Goal: Task Accomplishment & Management: Manage account settings

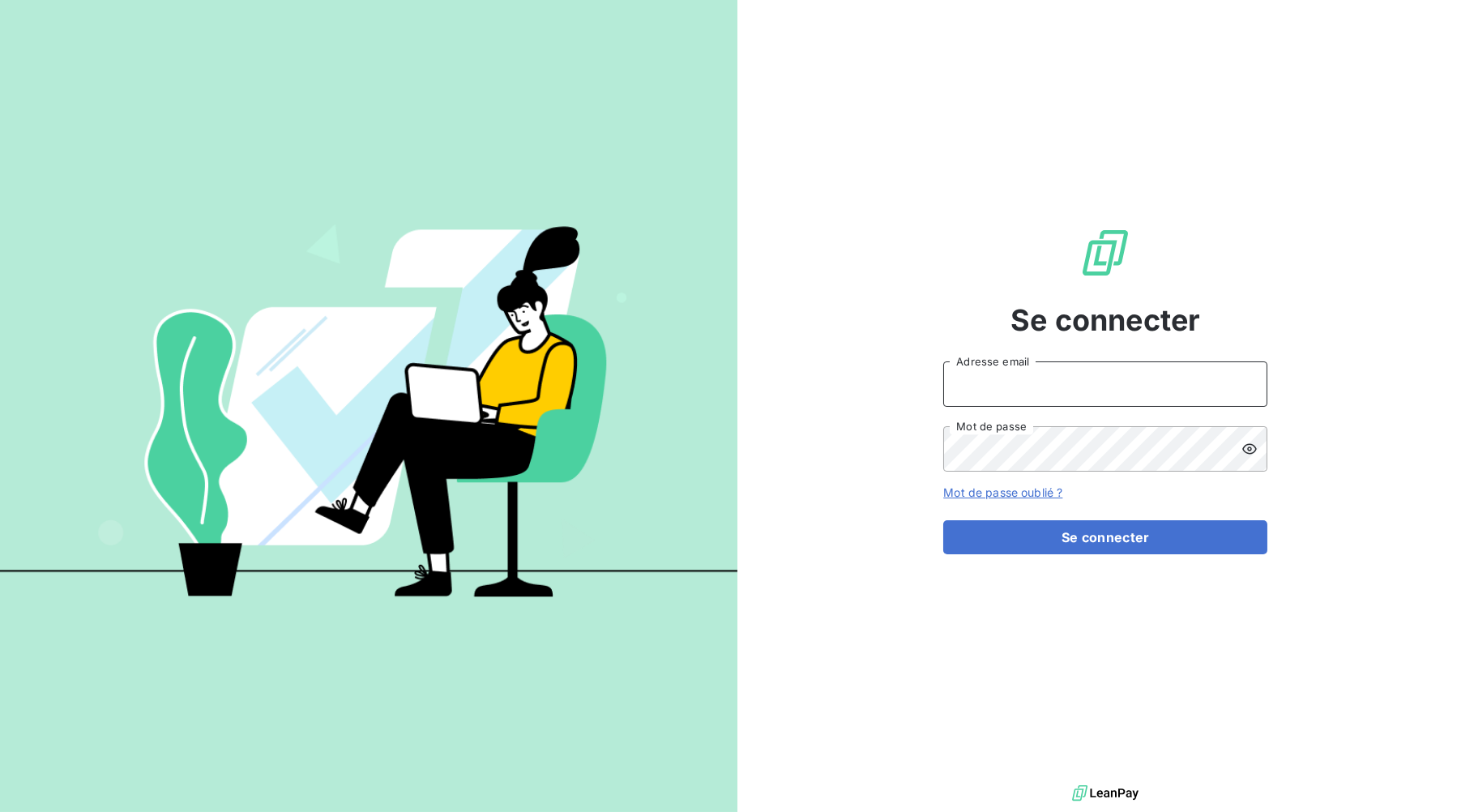
click at [1045, 393] on input "Adresse email" at bounding box center [1105, 384] width 324 height 45
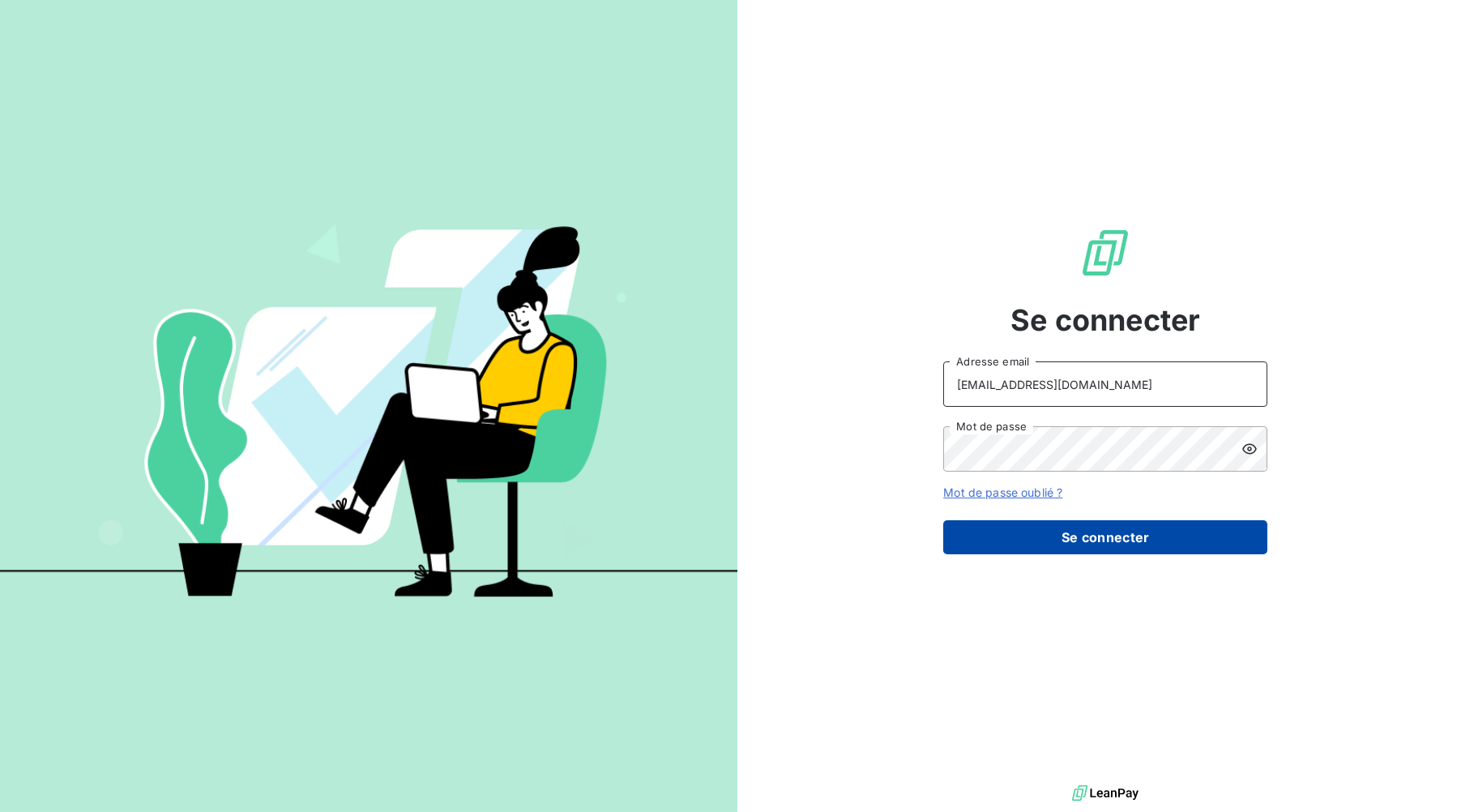
type input "[EMAIL_ADDRESS][DOMAIN_NAME]"
click at [1087, 545] on button "Se connecter" at bounding box center [1105, 537] width 324 height 34
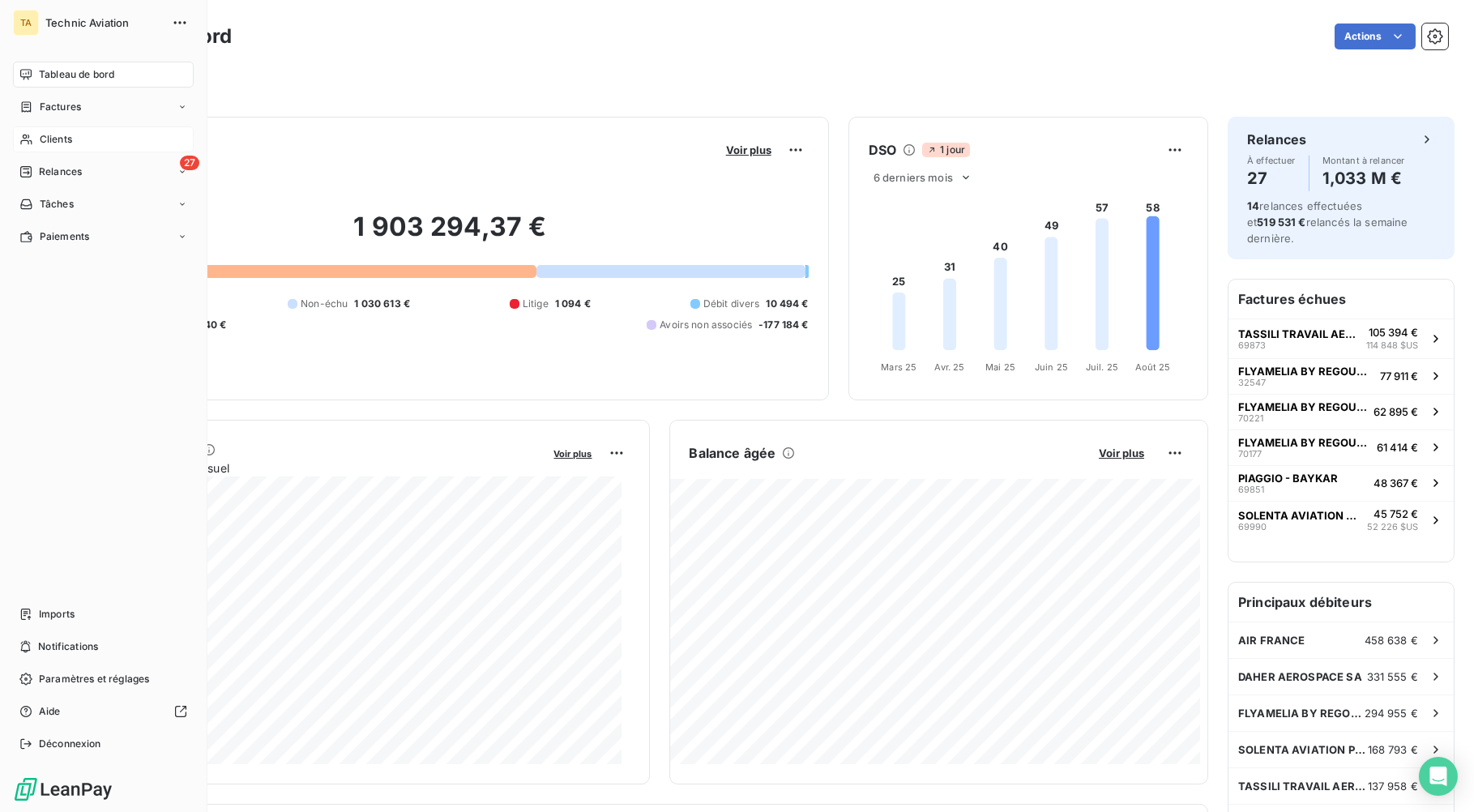
click at [93, 139] on div "Clients" at bounding box center [103, 139] width 181 height 26
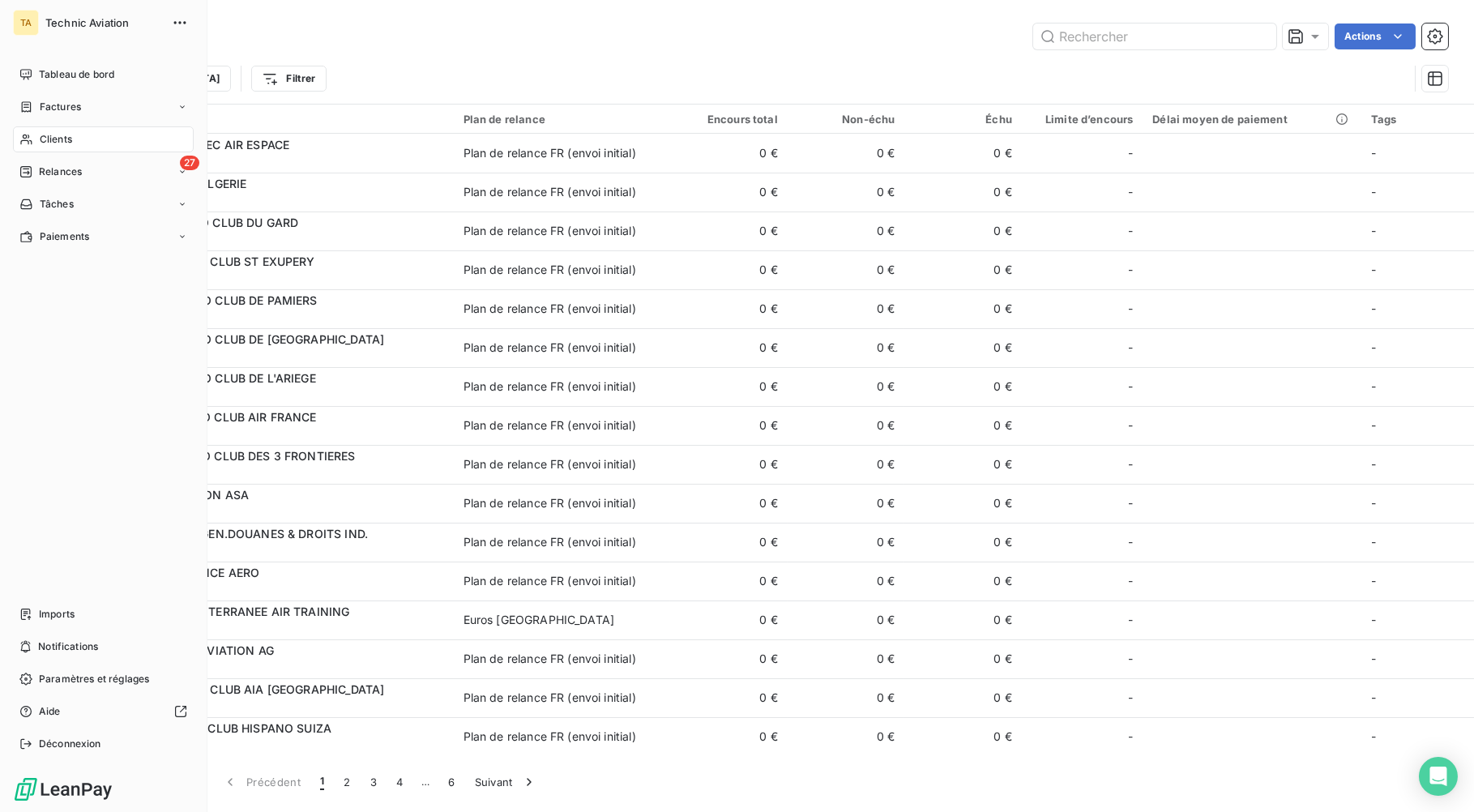
click at [44, 142] on span "Clients" at bounding box center [56, 139] width 32 height 14
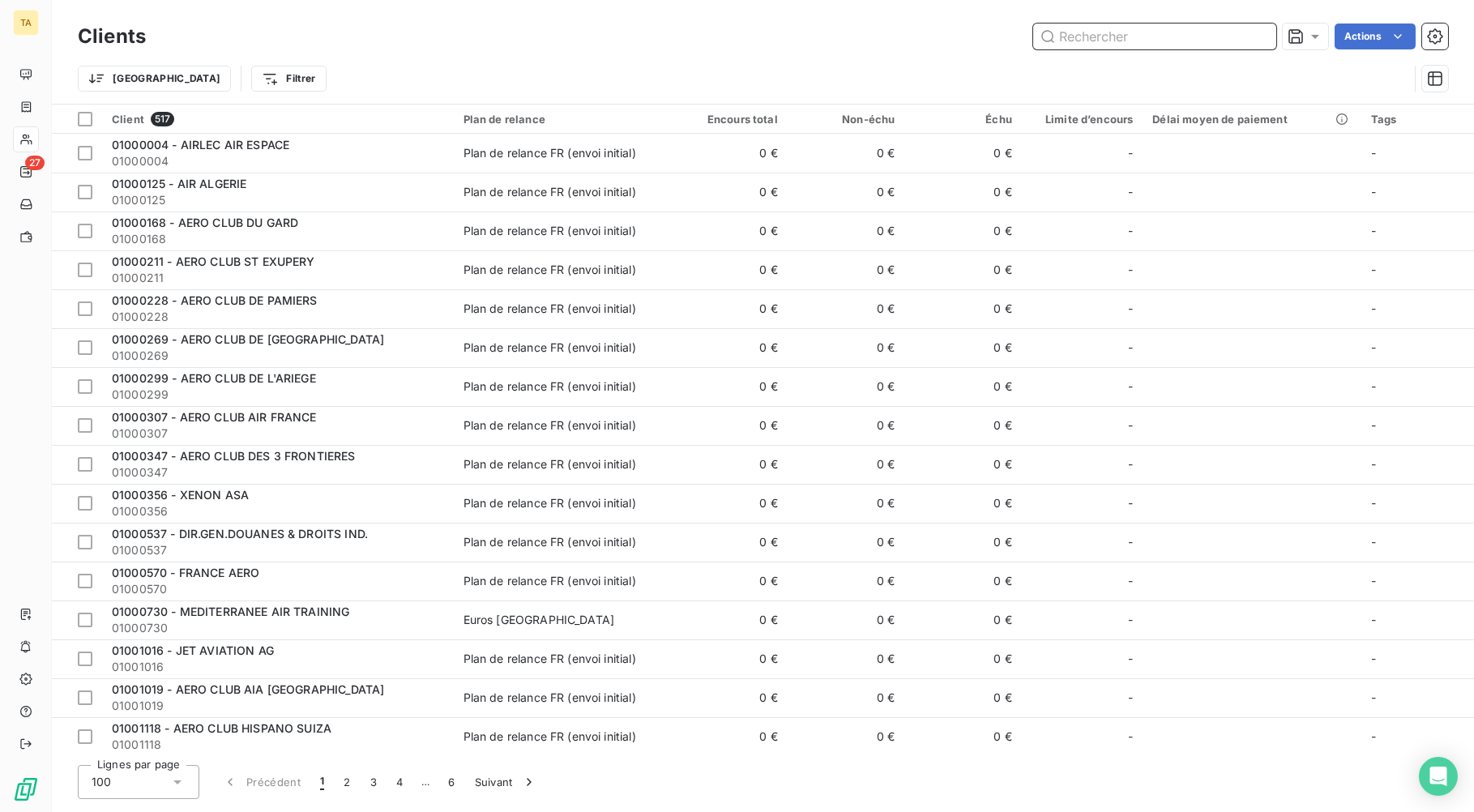
click at [1073, 37] on input "text" at bounding box center [1155, 36] width 243 height 26
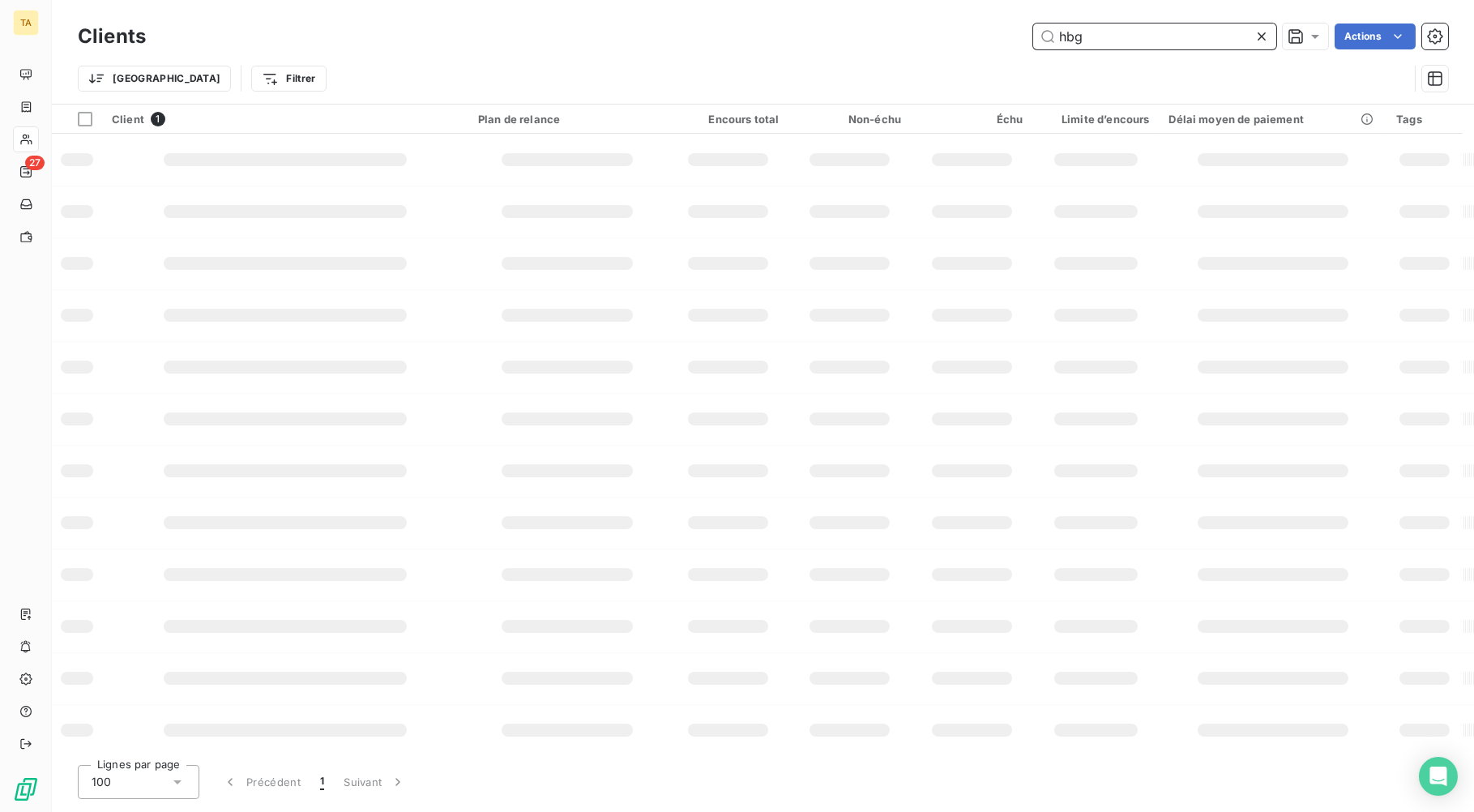
type input "hbg"
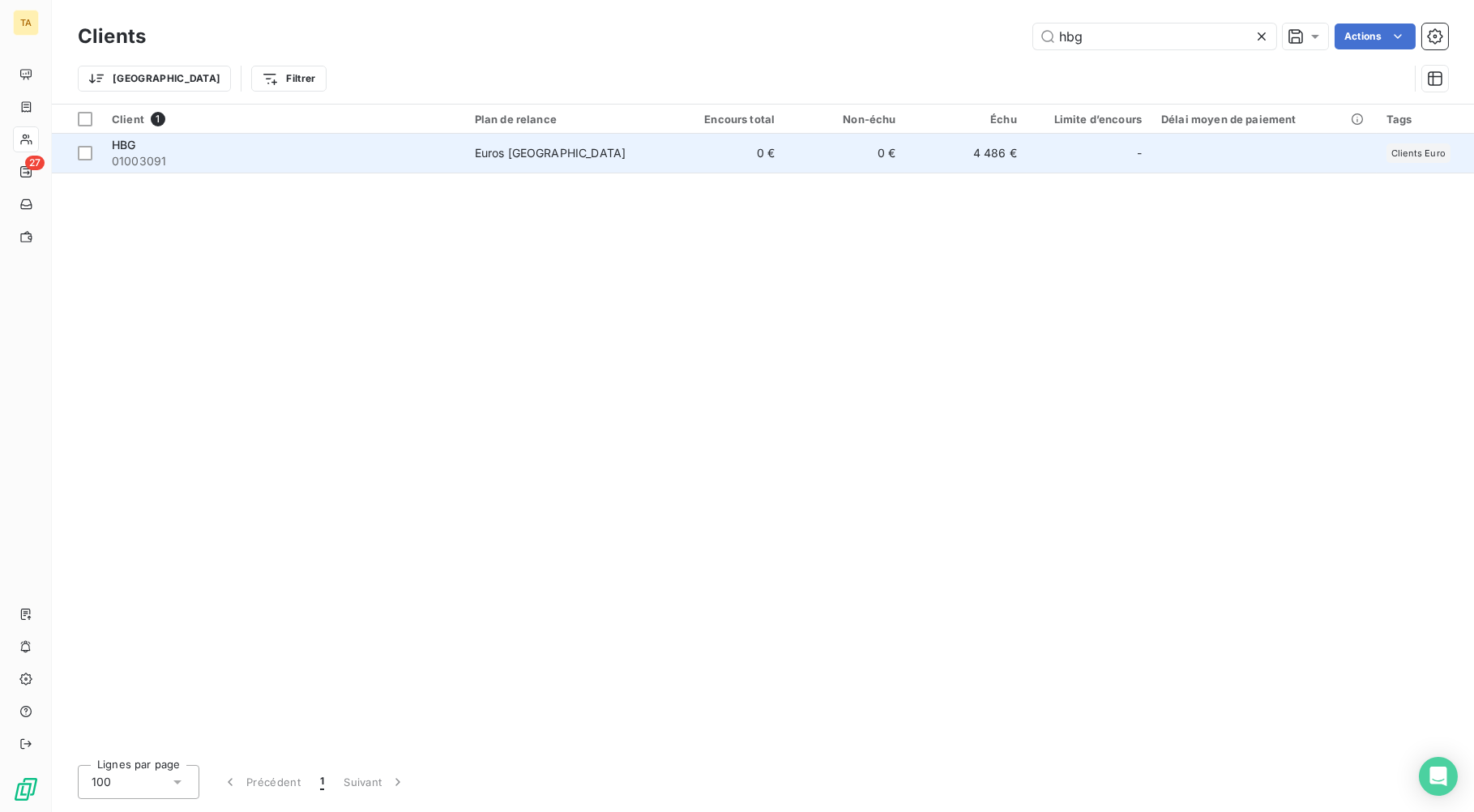
click at [621, 156] on span "Euros France" at bounding box center [564, 152] width 179 height 16
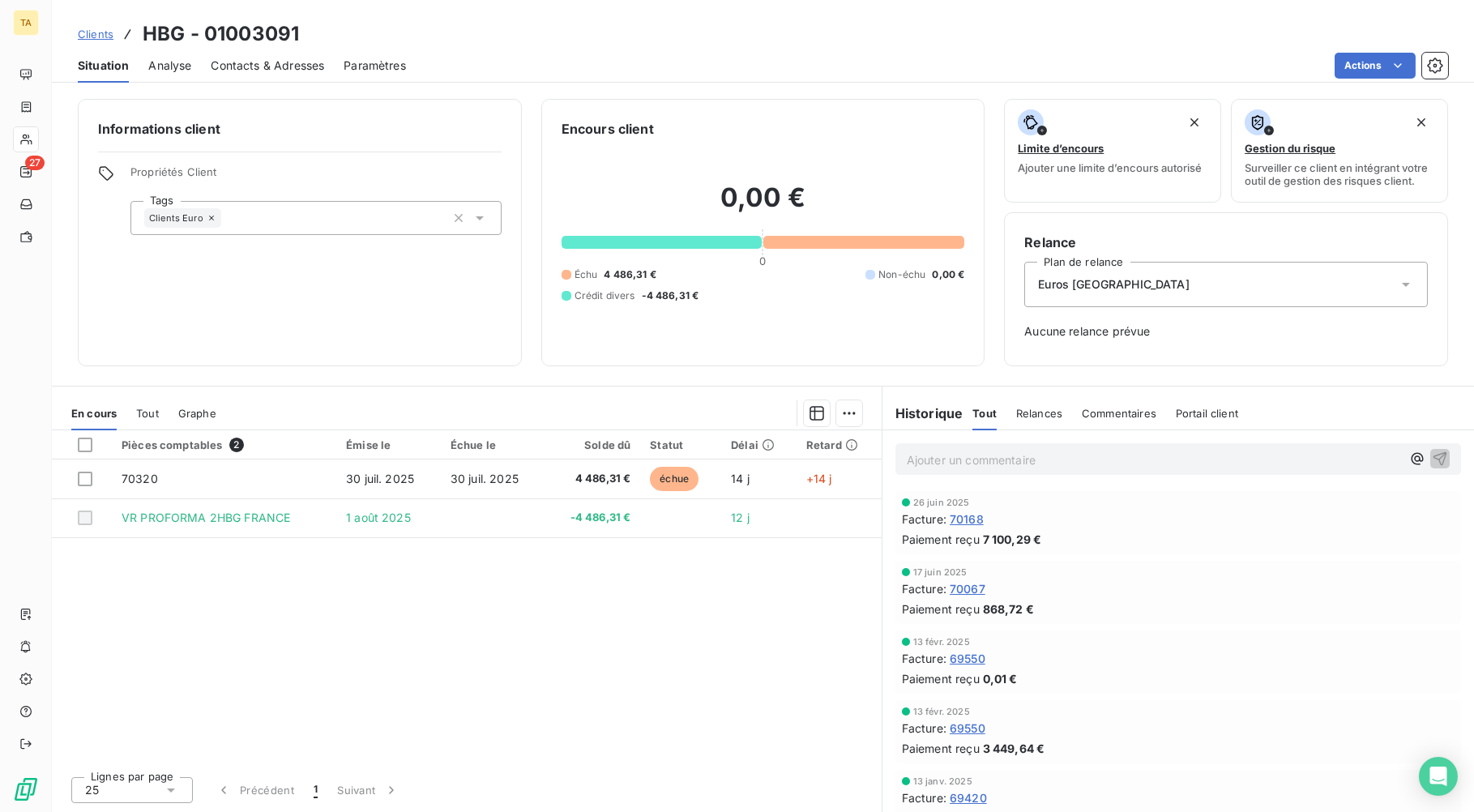
click at [204, 574] on div "Pièces comptables 2 Émise le Échue le Solde dû Statut Délai Retard 70320 30 jui…" at bounding box center [467, 596] width 830 height 333
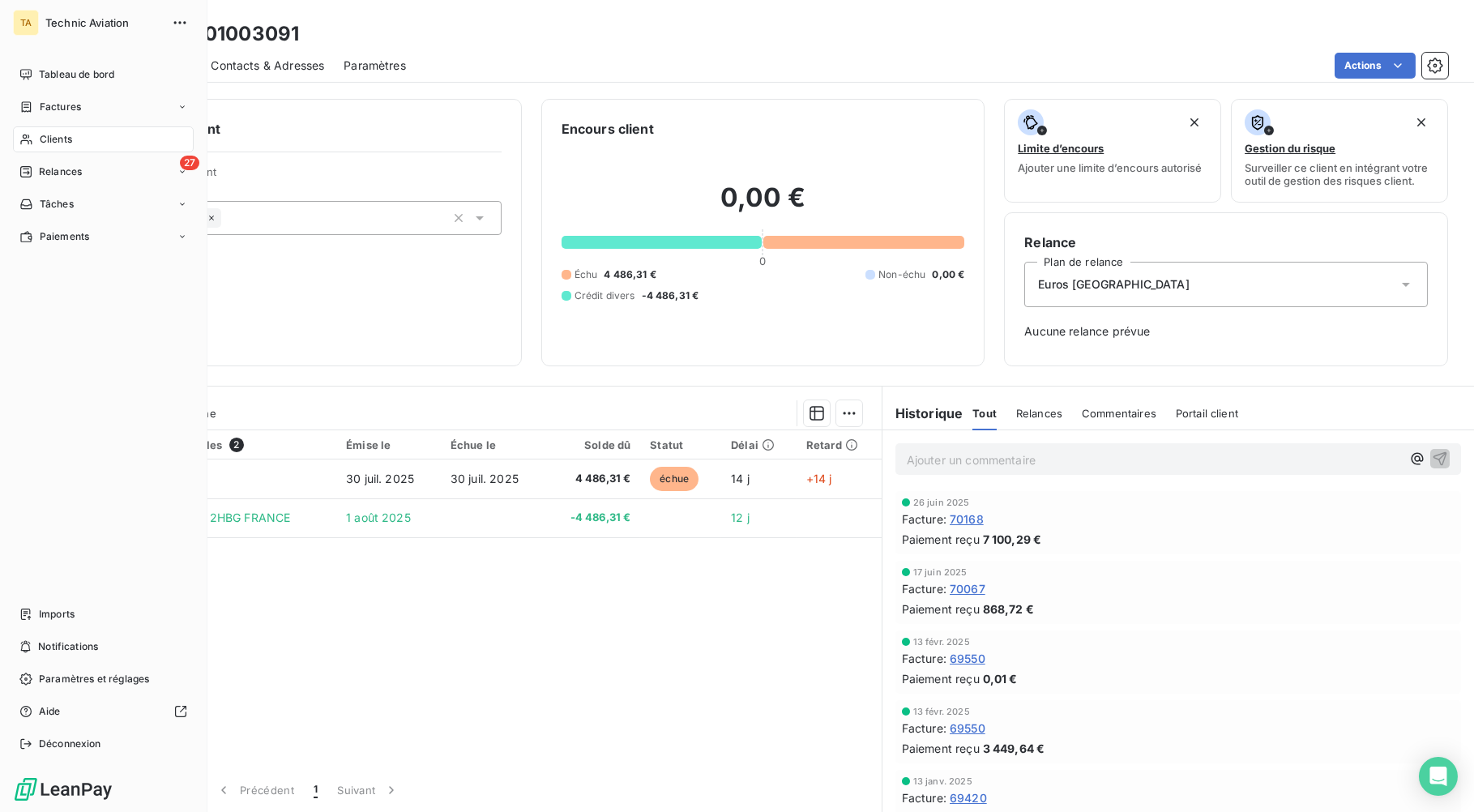
click at [119, 142] on div "Clients" at bounding box center [103, 139] width 181 height 26
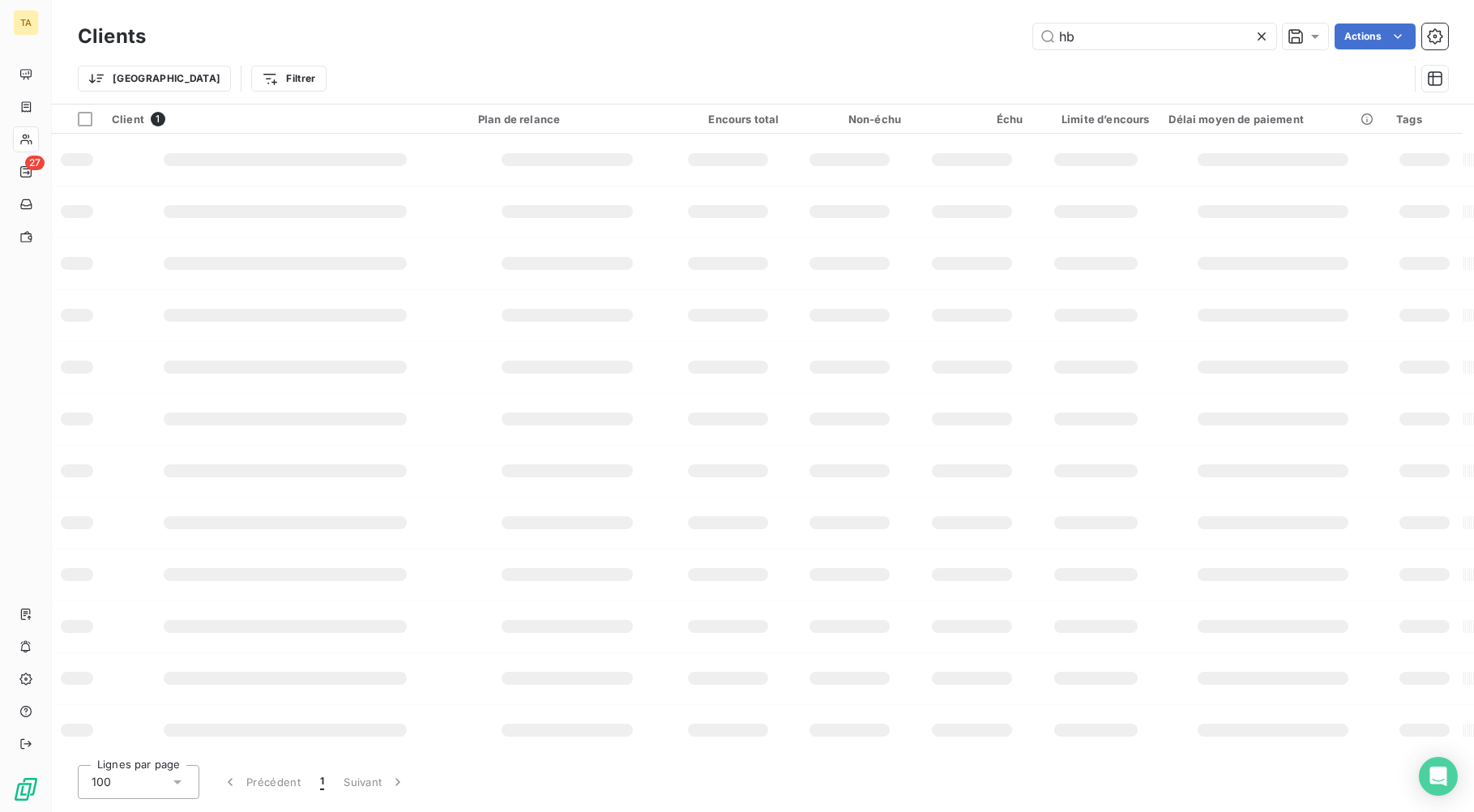
type input "h"
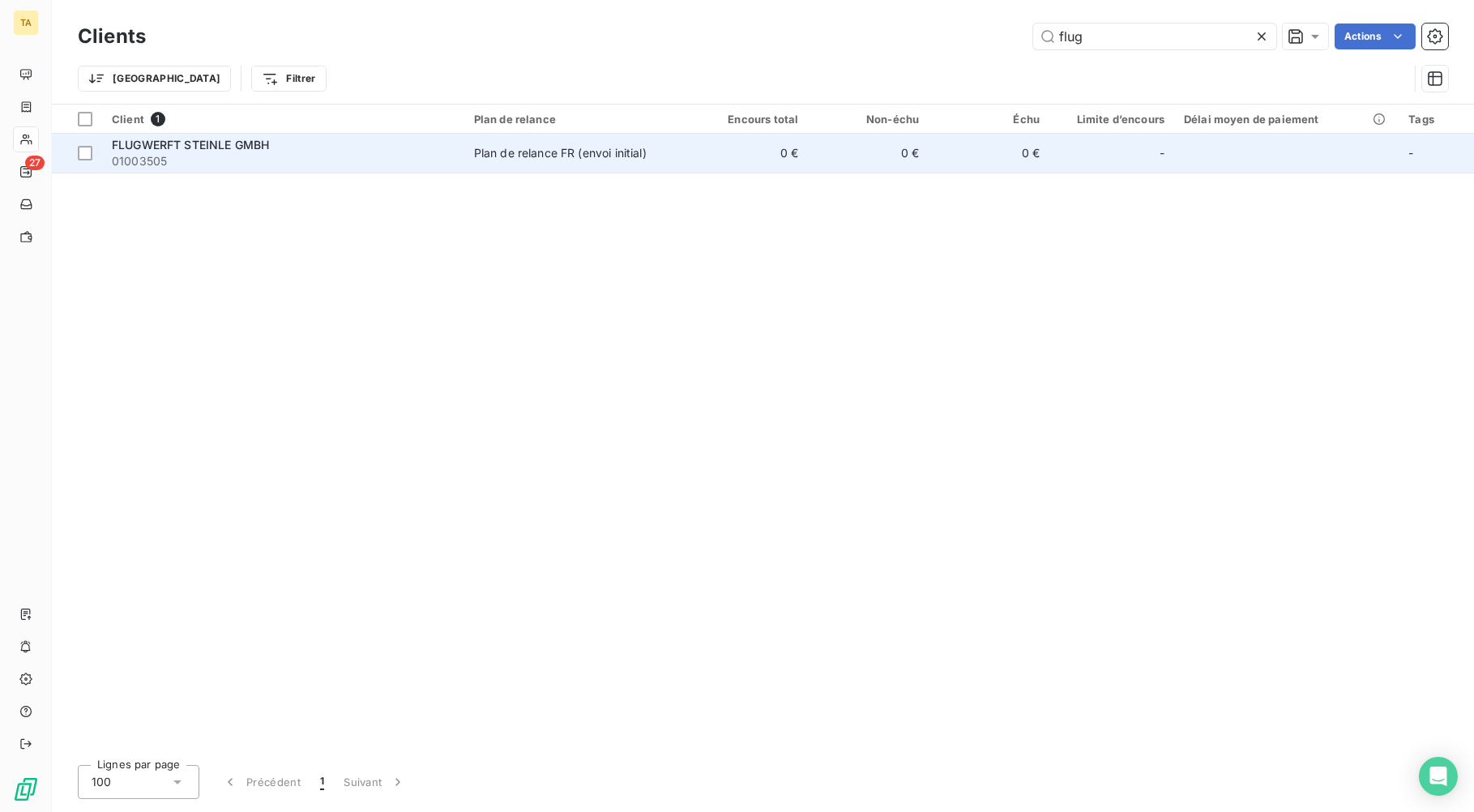
type input "flug"
click at [790, 163] on td "0 €" at bounding box center [747, 153] width 120 height 39
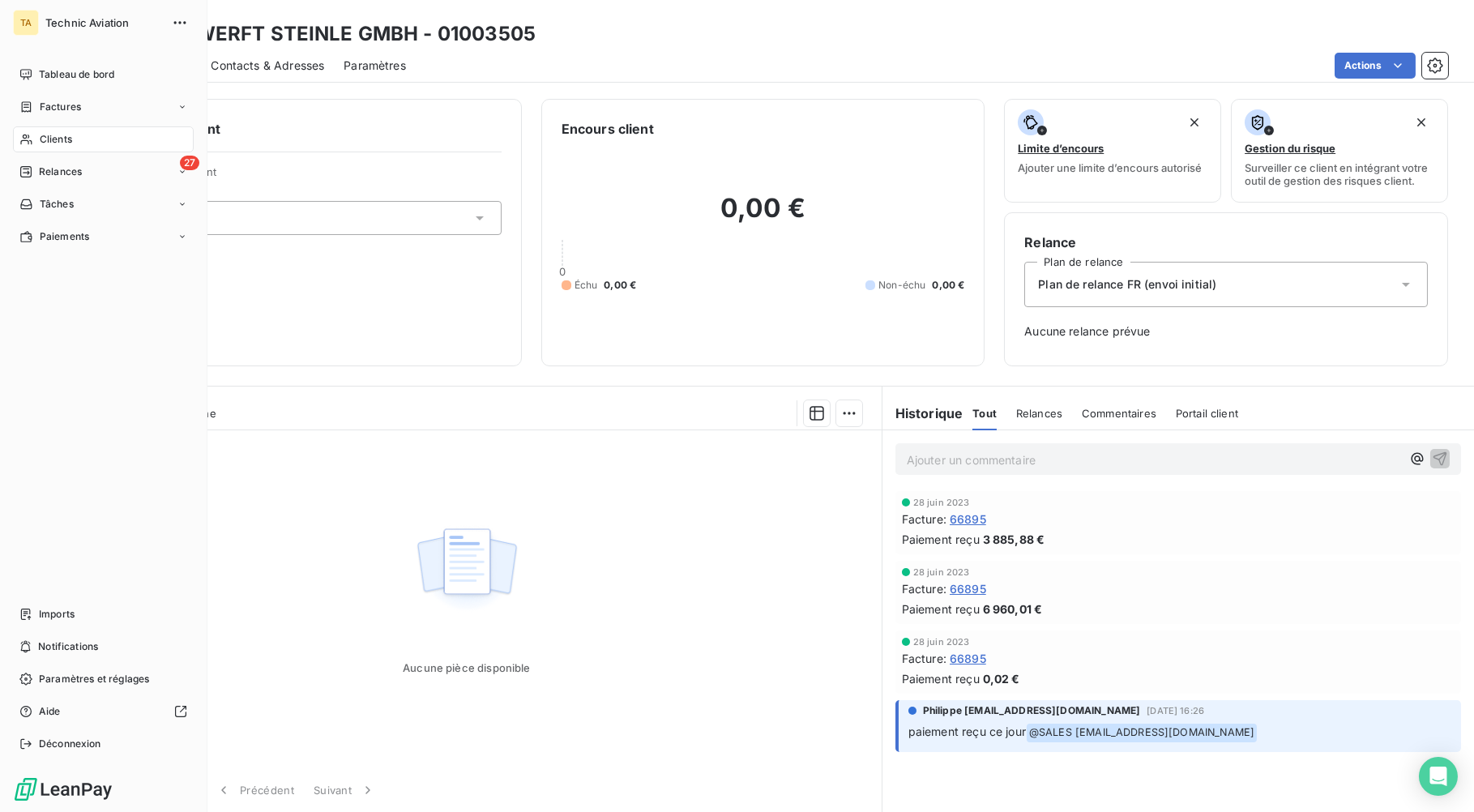
click at [37, 144] on div "Clients" at bounding box center [103, 139] width 181 height 26
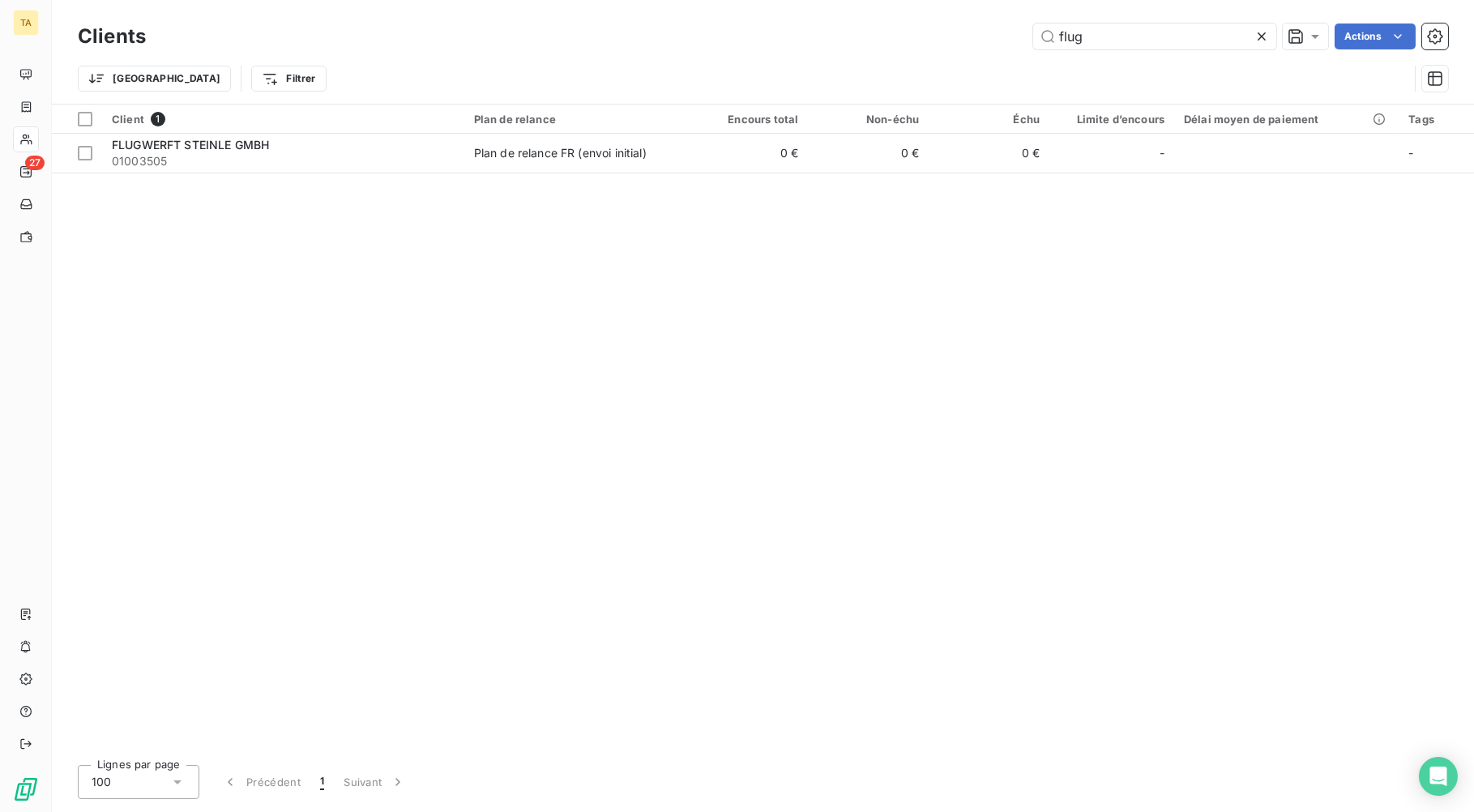
click at [106, 279] on div "Client 1 Plan de relance Encours total Non-échu Échu Limite d’encours Délai moy…" at bounding box center [763, 428] width 1423 height 648
click at [1073, 45] on input "flug" at bounding box center [1155, 36] width 243 height 26
click at [1073, 42] on input "flug" at bounding box center [1155, 36] width 243 height 26
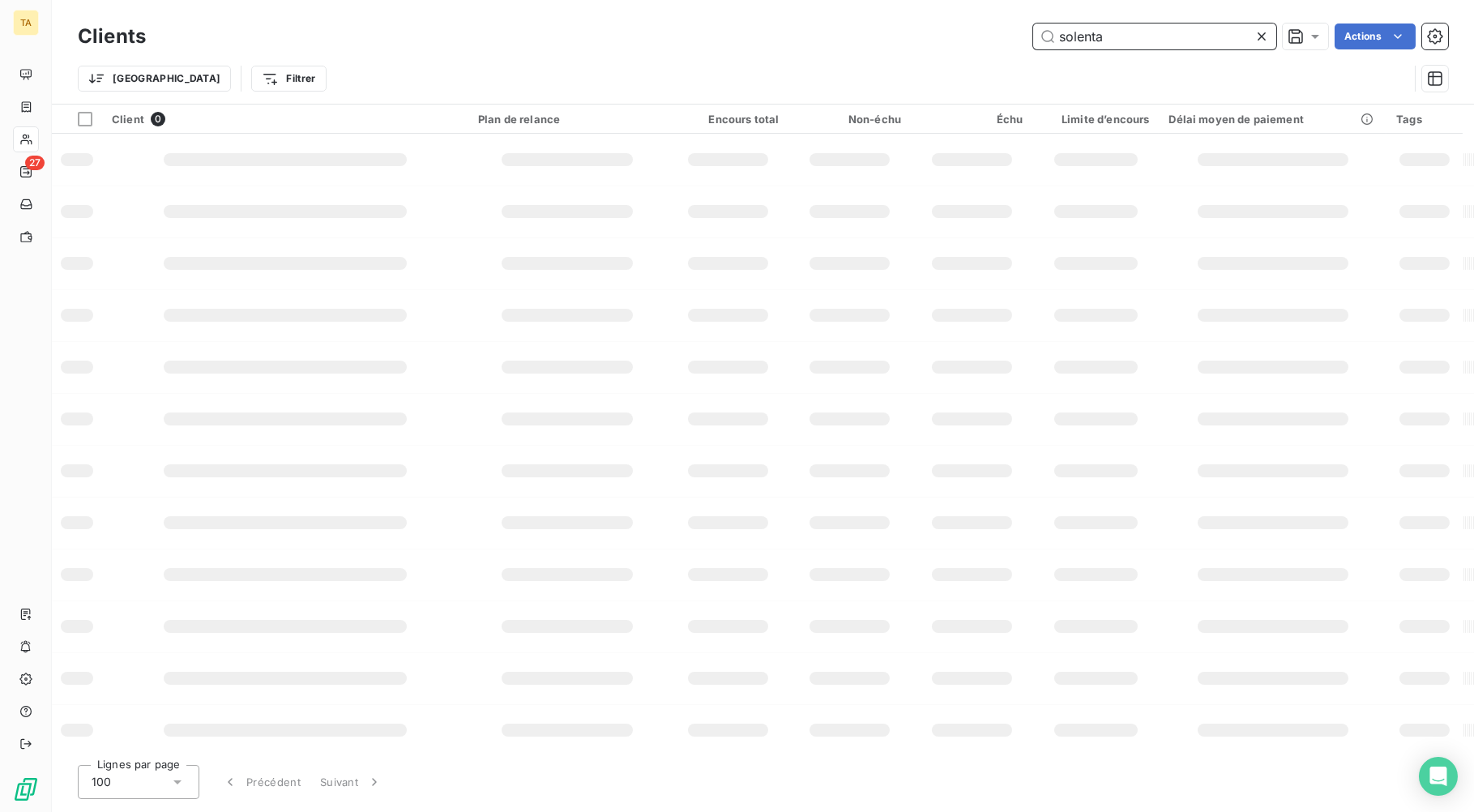
type input "solenta"
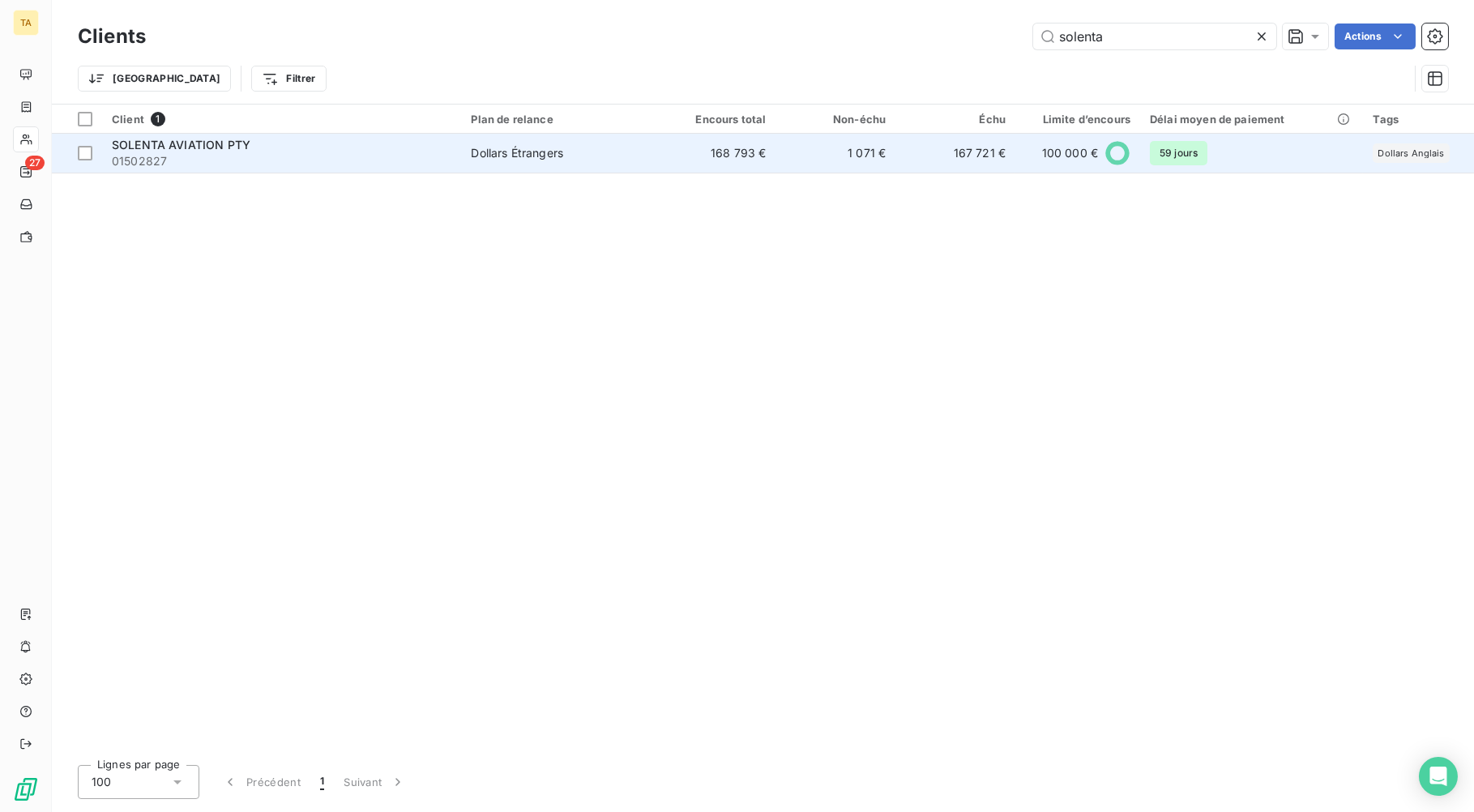
click at [737, 150] on td "168 793 €" at bounding box center [716, 153] width 120 height 39
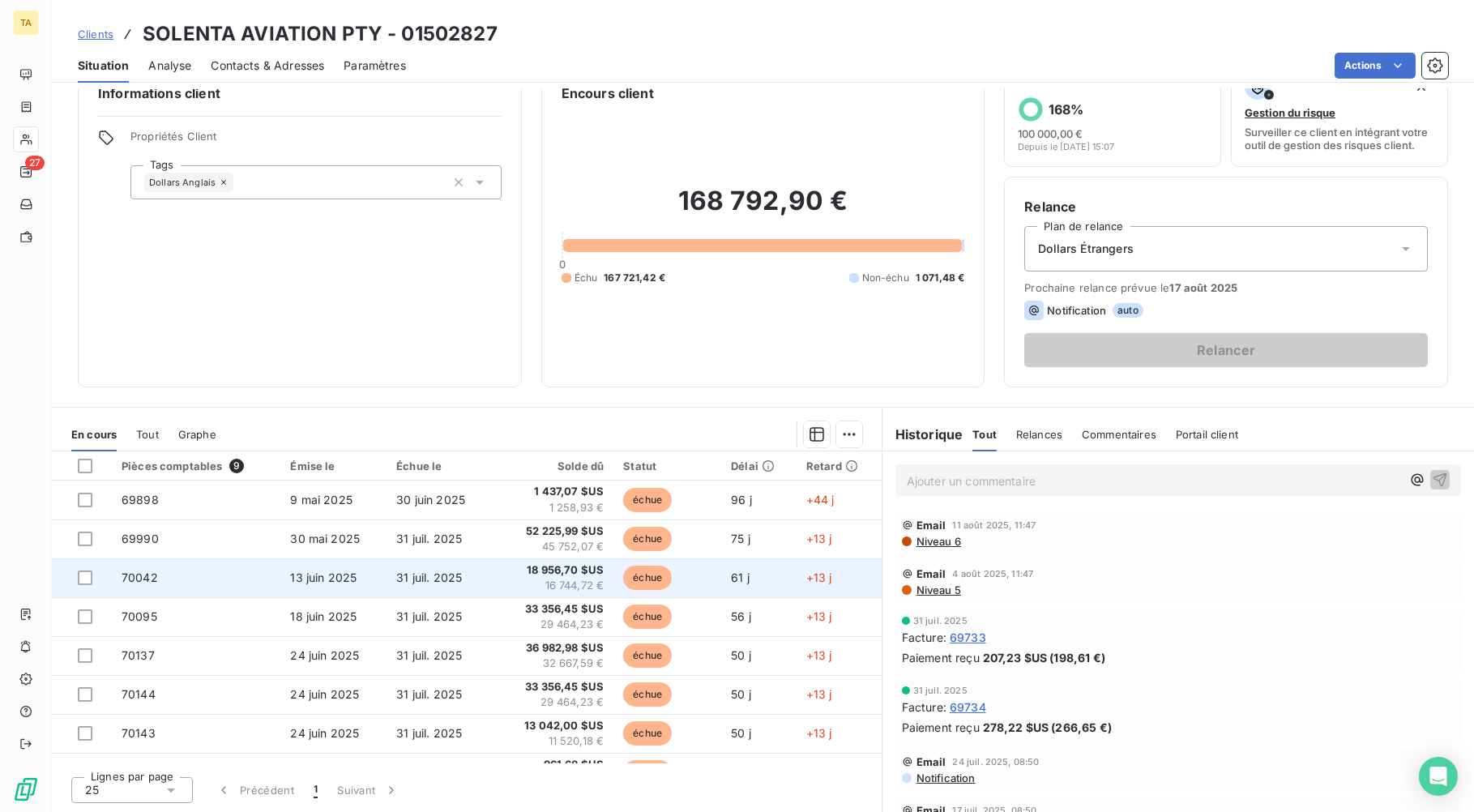
scroll to position [67, 0]
